Goal: Information Seeking & Learning: Learn about a topic

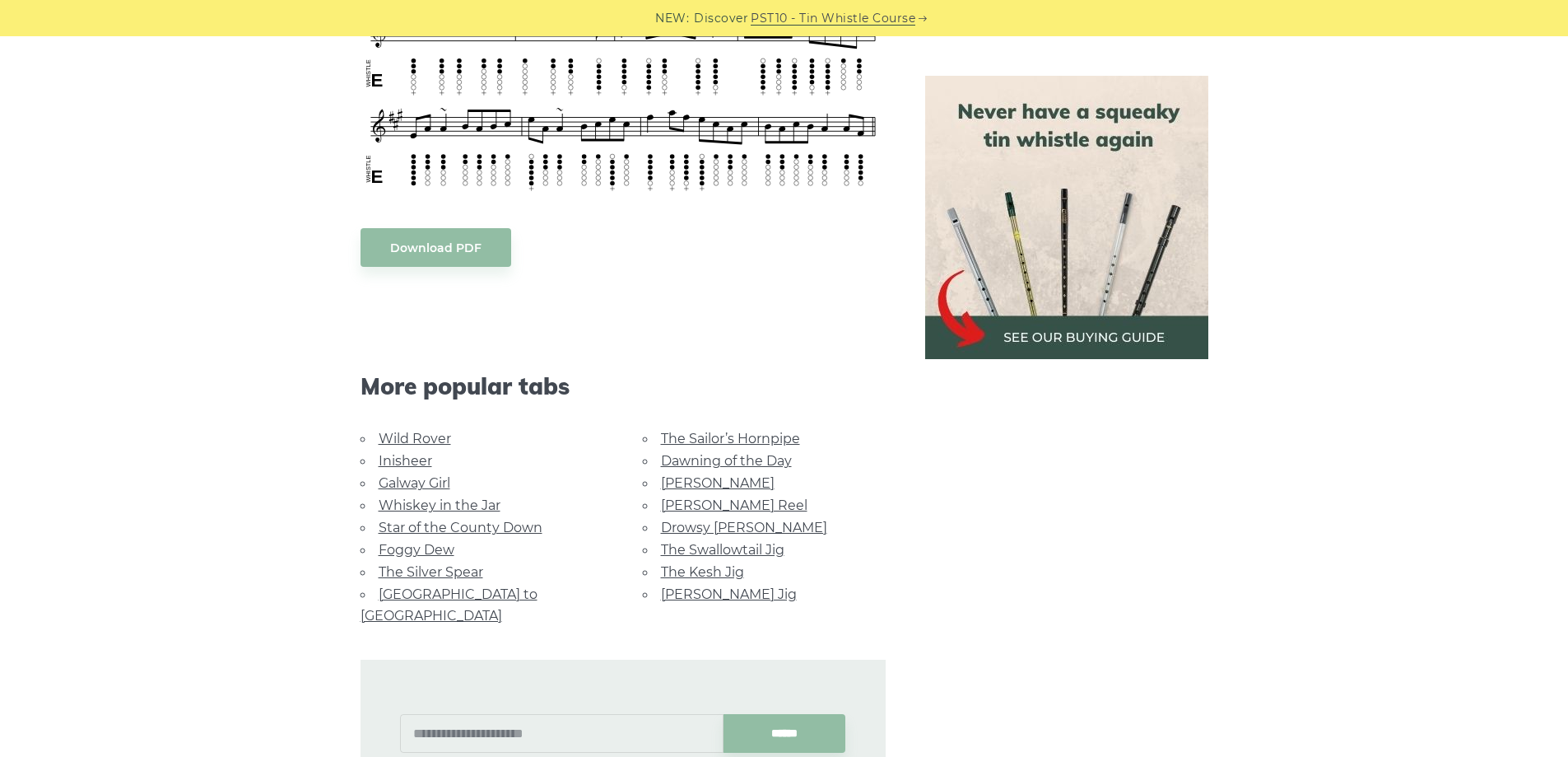
scroll to position [1730, 0]
click at [699, 571] on link "The Kesh Jig" at bounding box center [703, 571] width 83 height 15
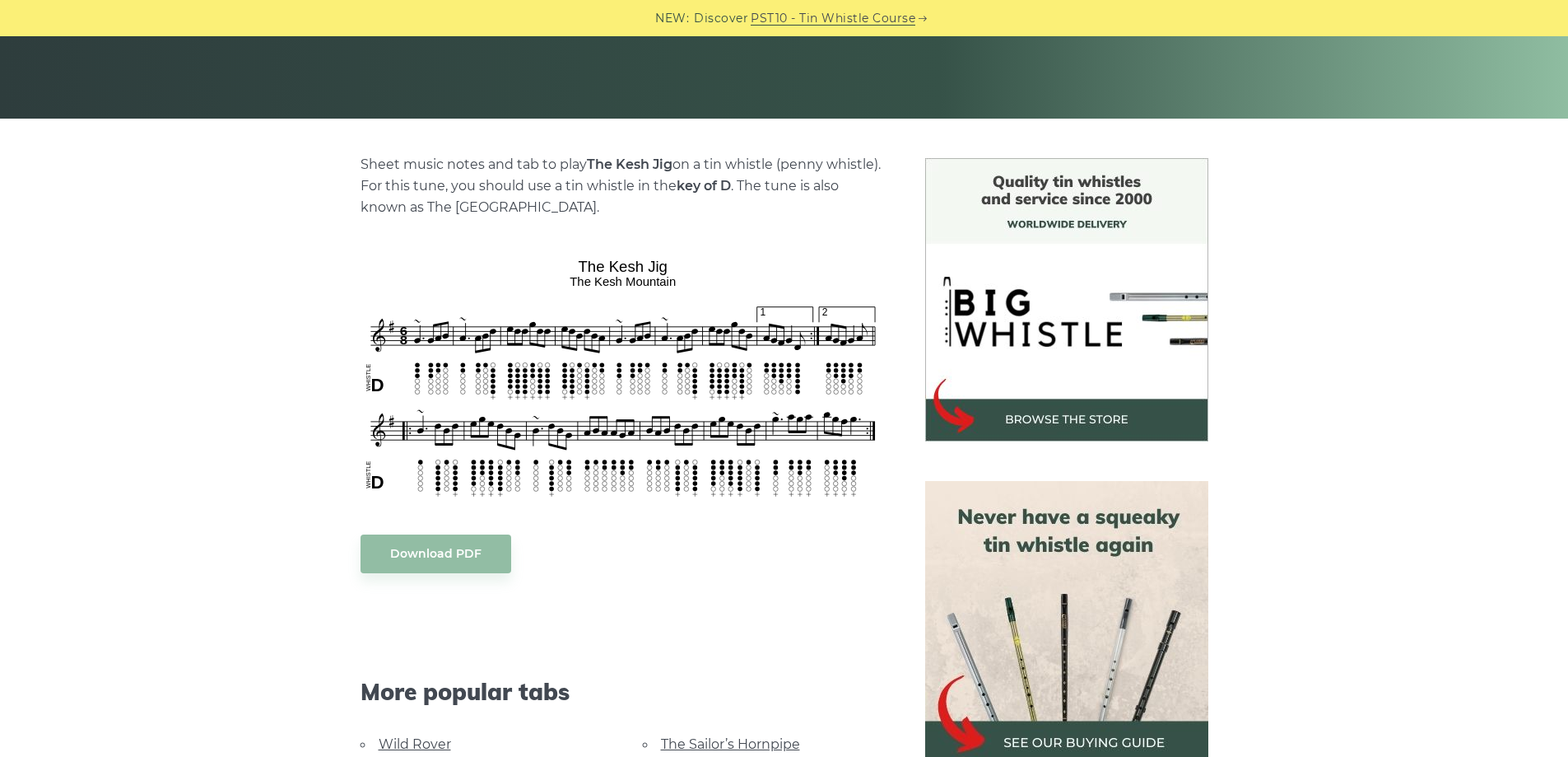
scroll to position [329, 0]
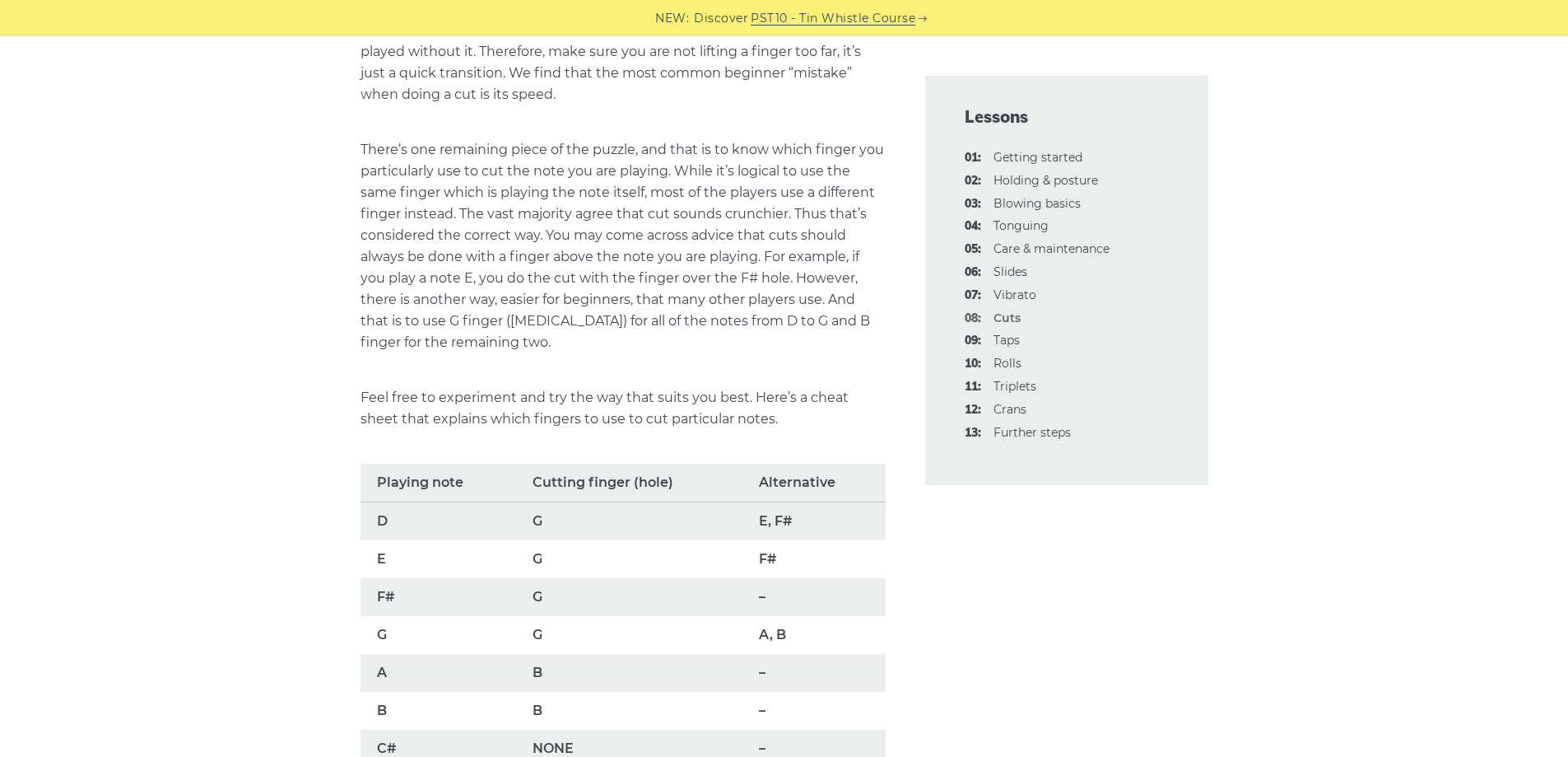
scroll to position [988, 0]
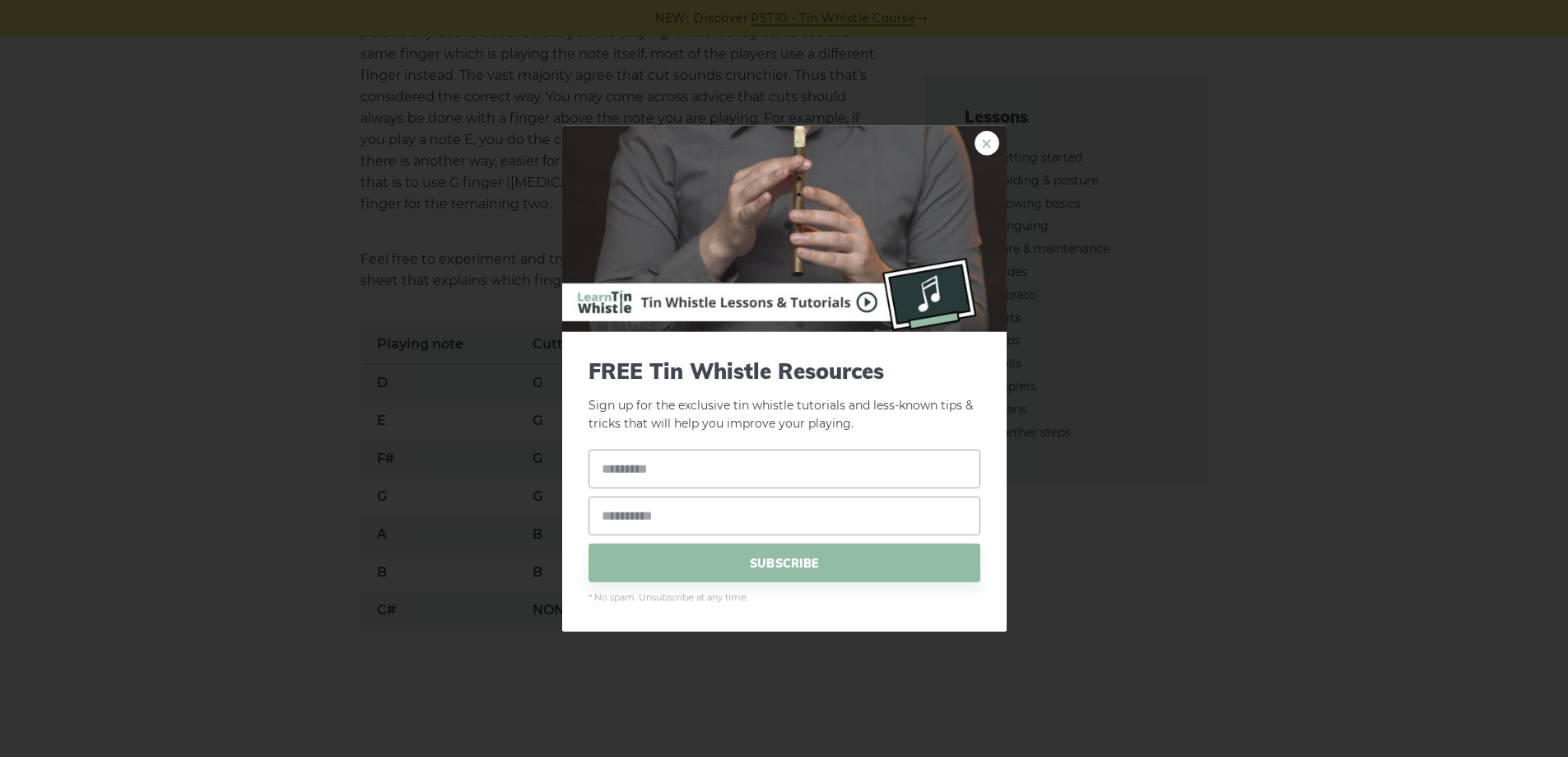
click at [980, 139] on link "×" at bounding box center [987, 142] width 24 height 24
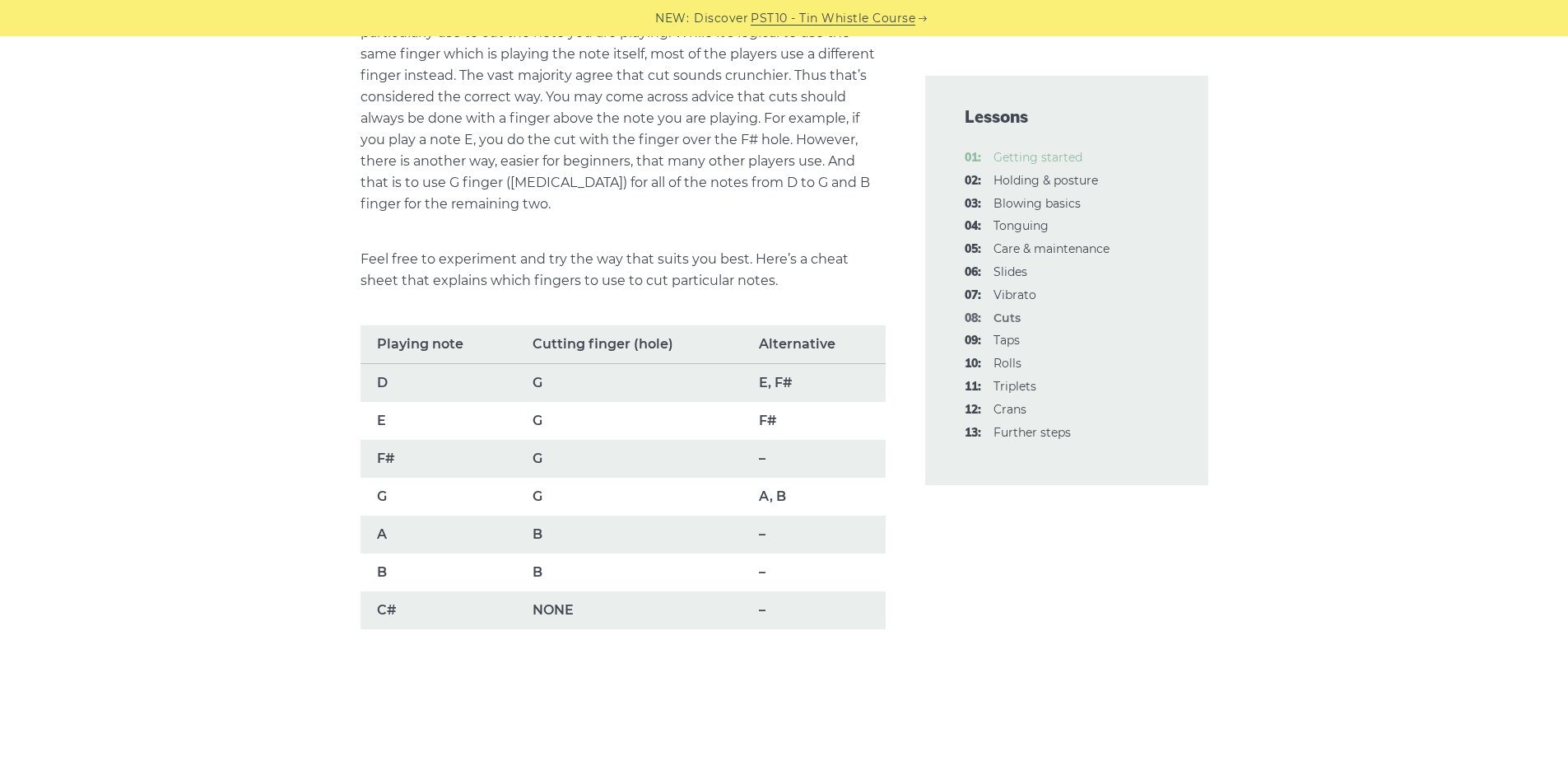
click at [1025, 158] on link "01: Getting started" at bounding box center [1038, 158] width 89 height 14
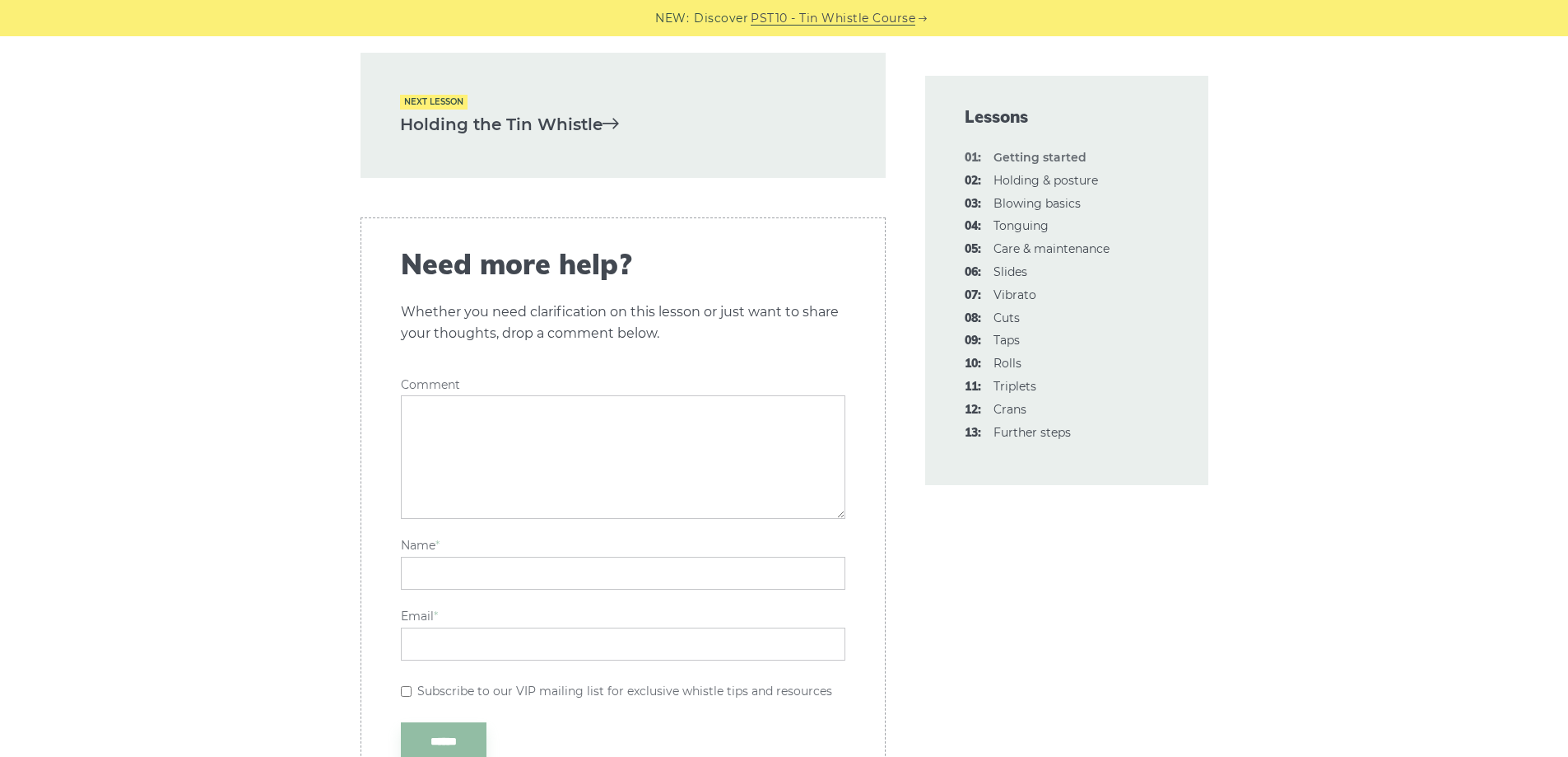
scroll to position [3707, 0]
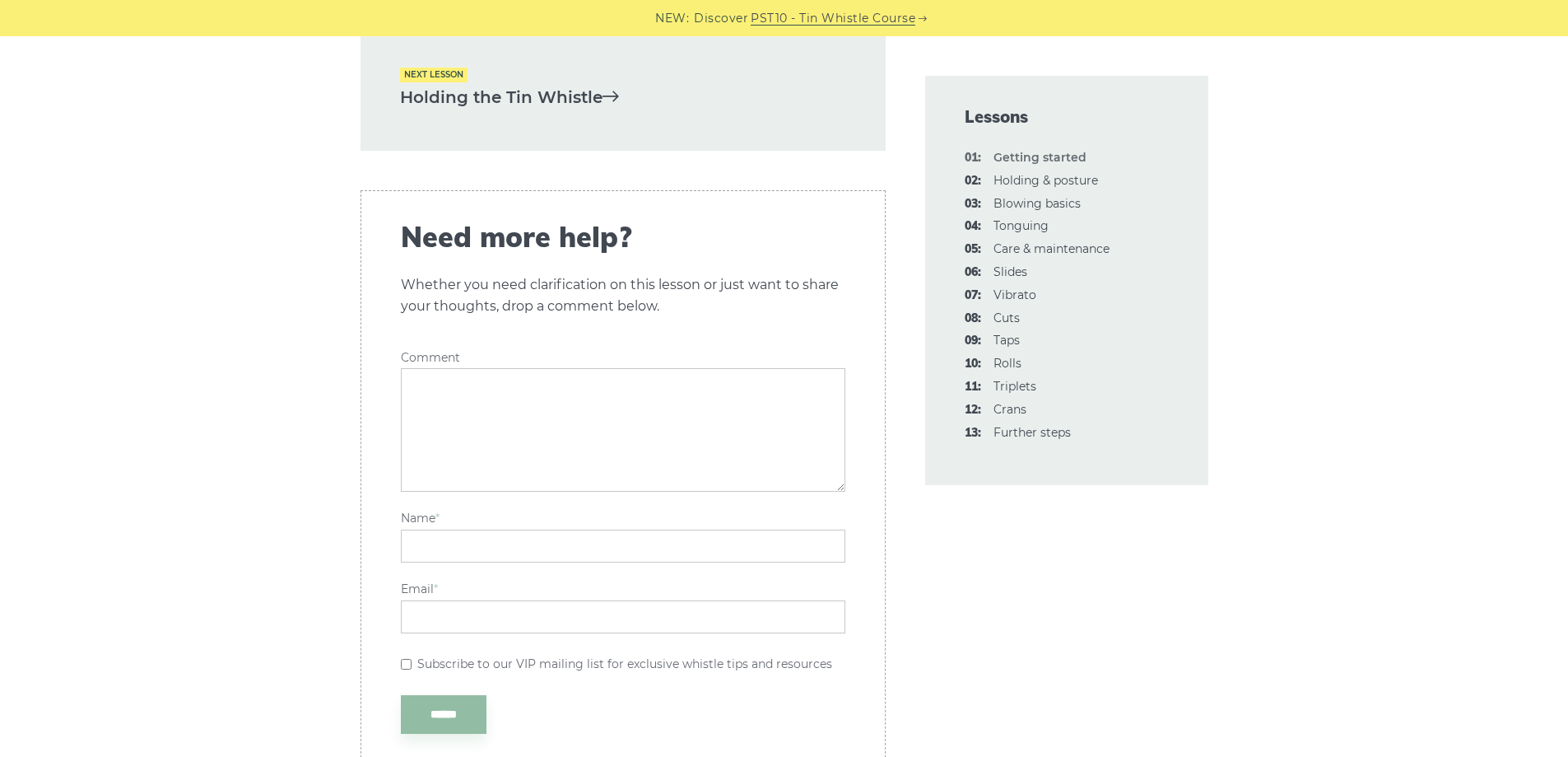
click at [524, 100] on link "Holding the Tin Whistle" at bounding box center [623, 97] width 446 height 27
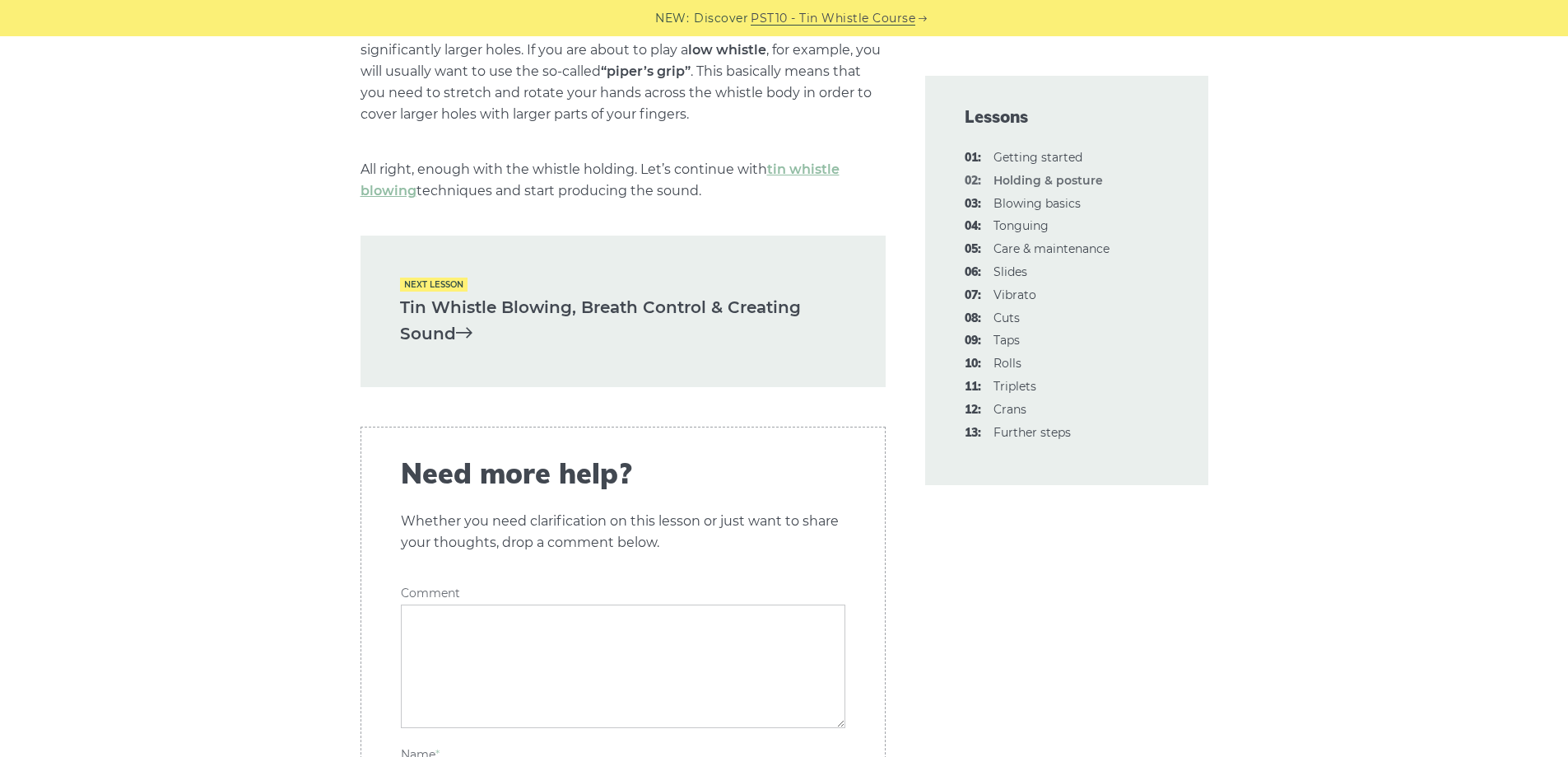
scroll to position [2472, 0]
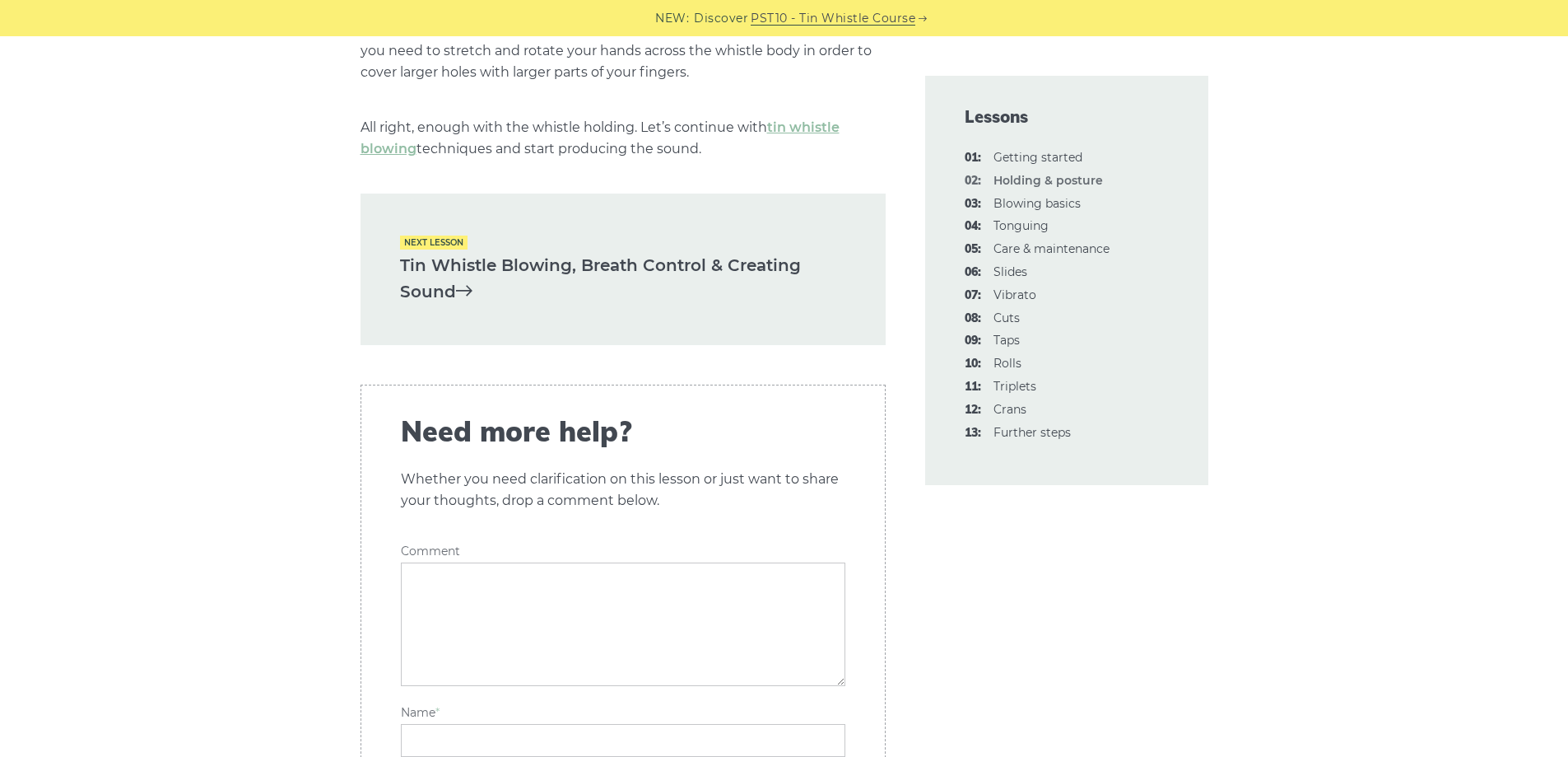
click at [633, 258] on link "Tin Whistle Blowing, Breath Control & Creating Sound" at bounding box center [623, 278] width 446 height 53
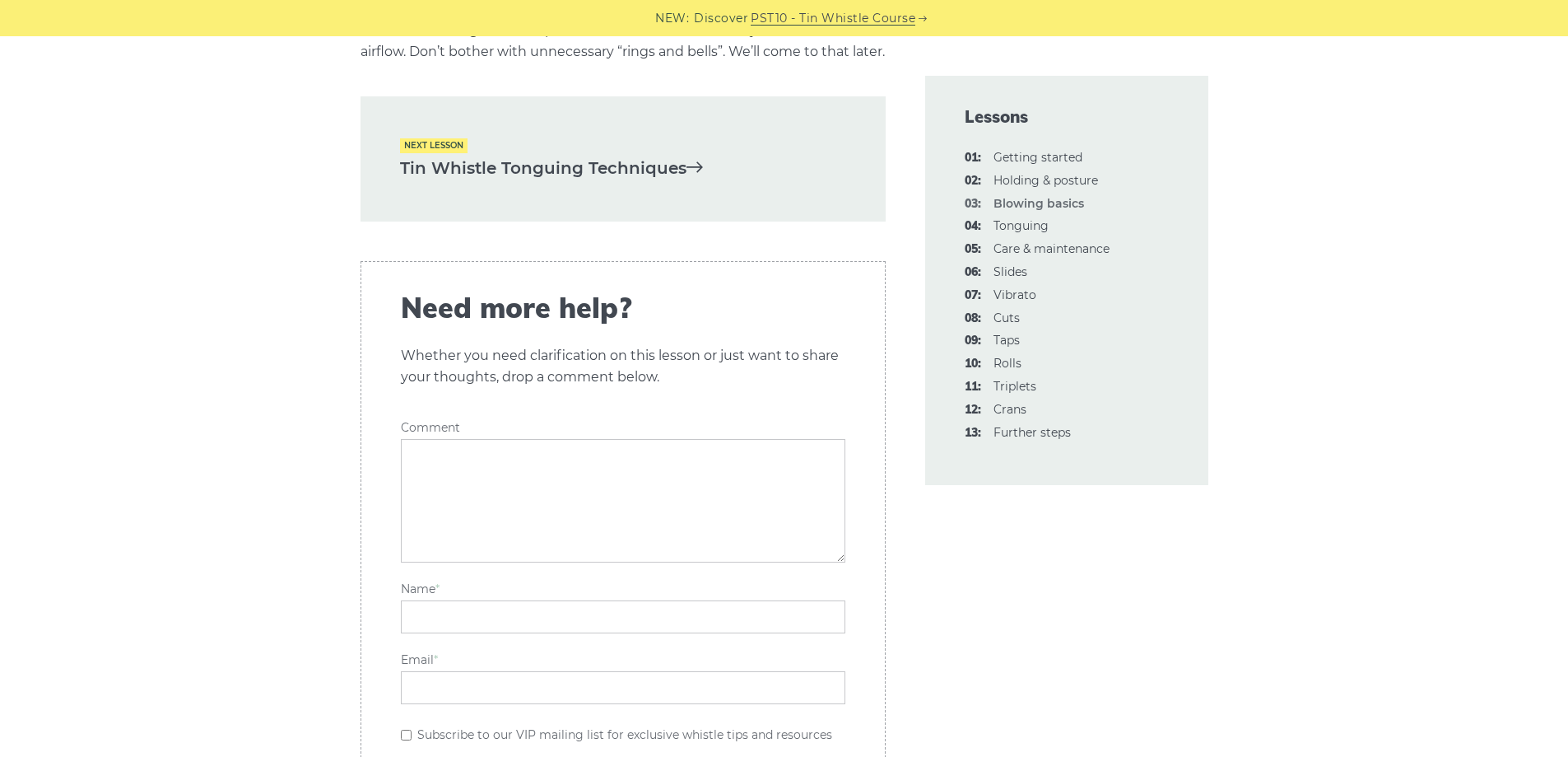
scroll to position [3542, 0]
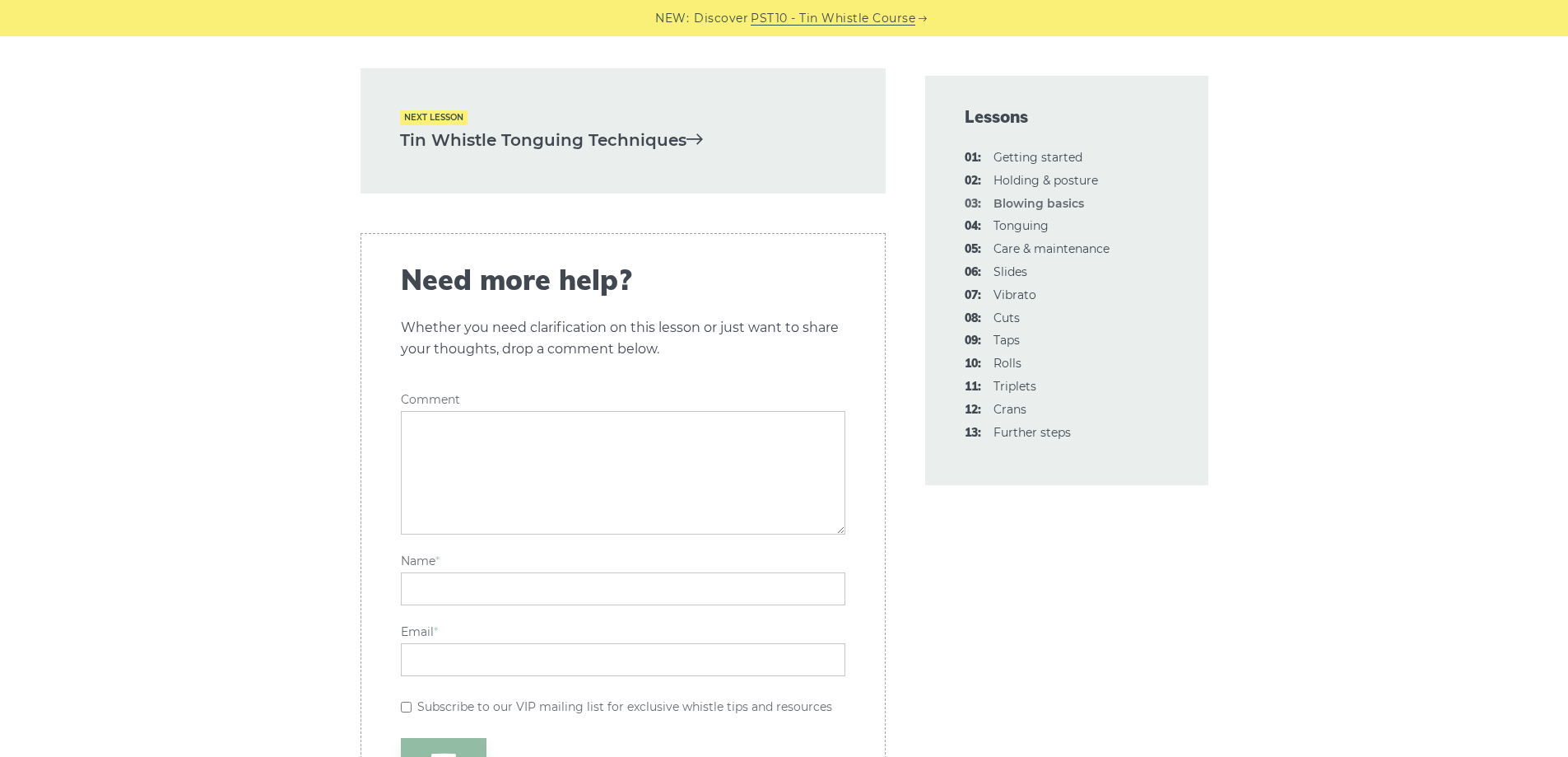
click at [683, 154] on link "Tin Whistle Tonguing Techniques" at bounding box center [623, 140] width 446 height 27
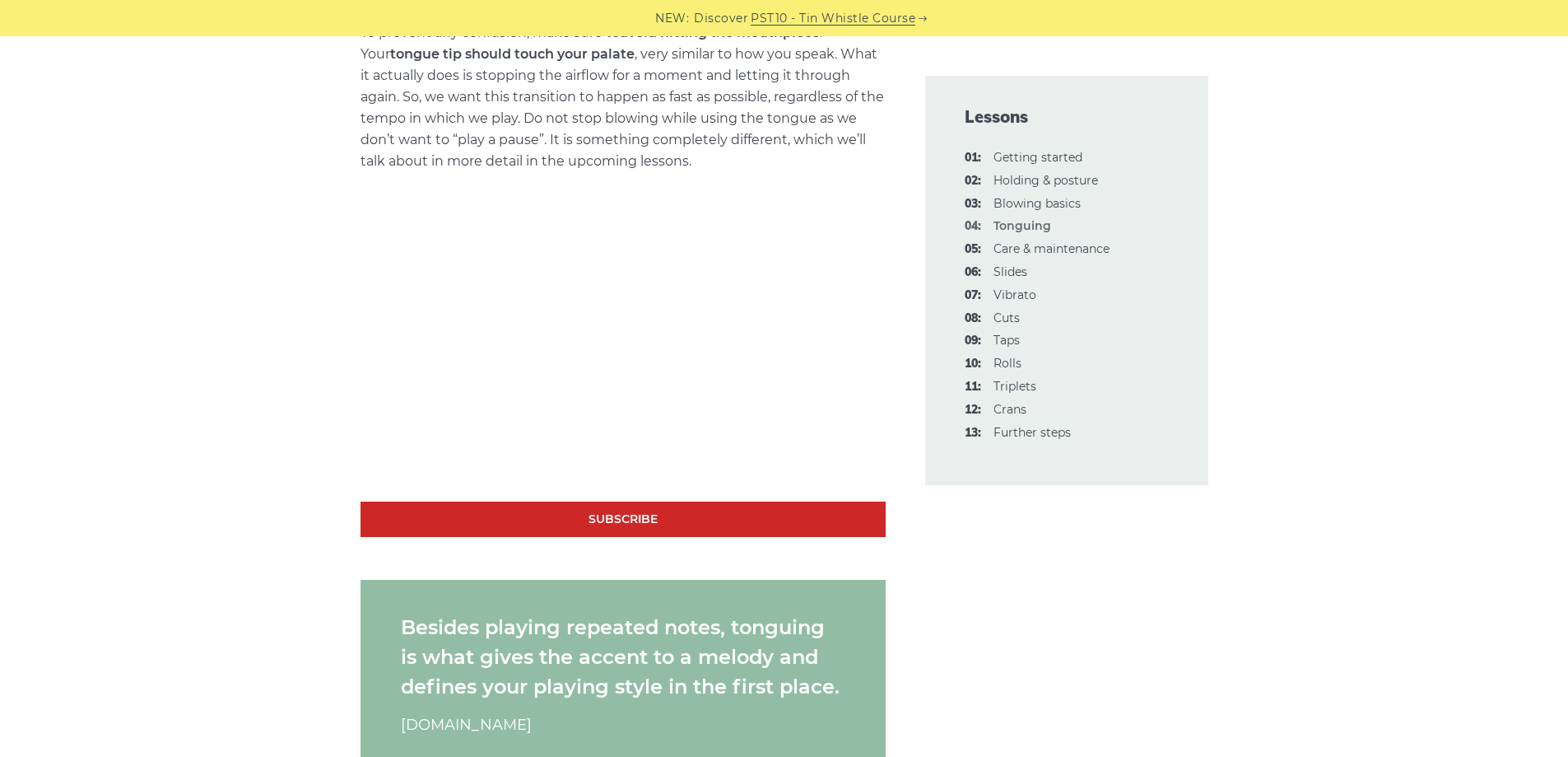
scroll to position [1236, 0]
